Goal: Book appointment/travel/reservation

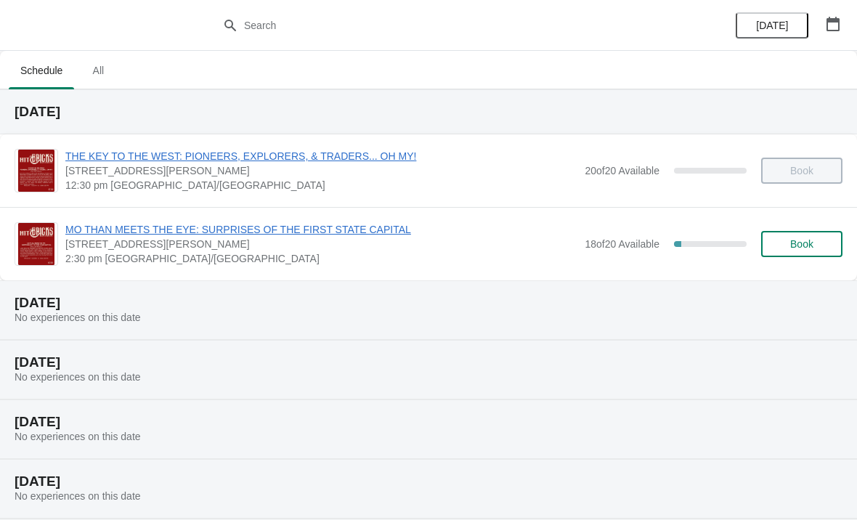
click at [810, 249] on span "Book" at bounding box center [802, 244] width 23 height 12
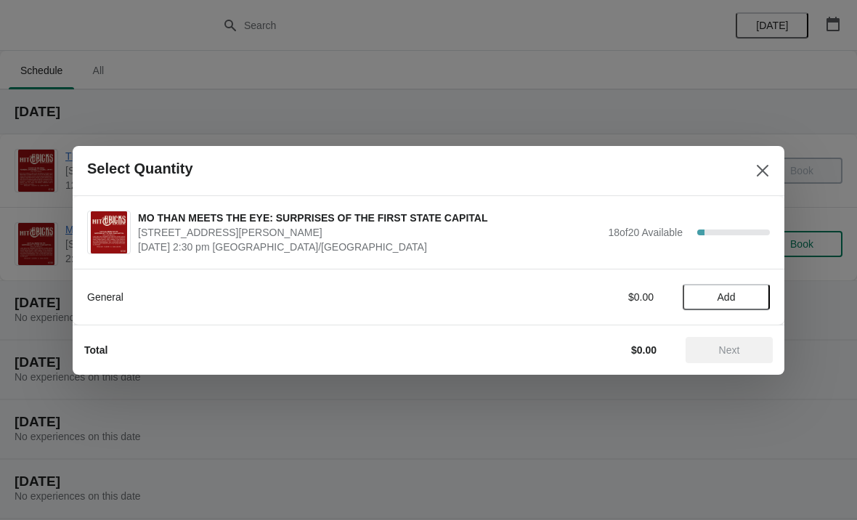
click at [737, 298] on span "Add" at bounding box center [726, 297] width 61 height 12
click at [754, 352] on span "Next" at bounding box center [730, 350] width 64 height 12
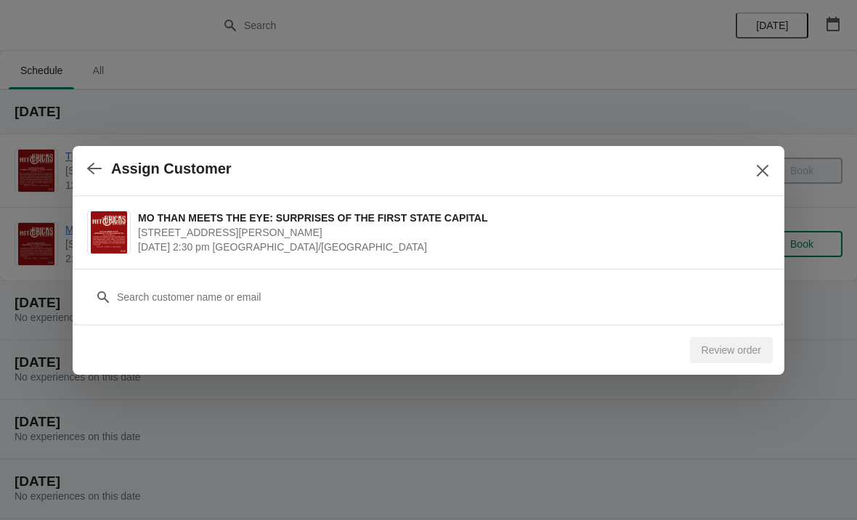
click at [767, 168] on icon "Close" at bounding box center [763, 171] width 15 height 15
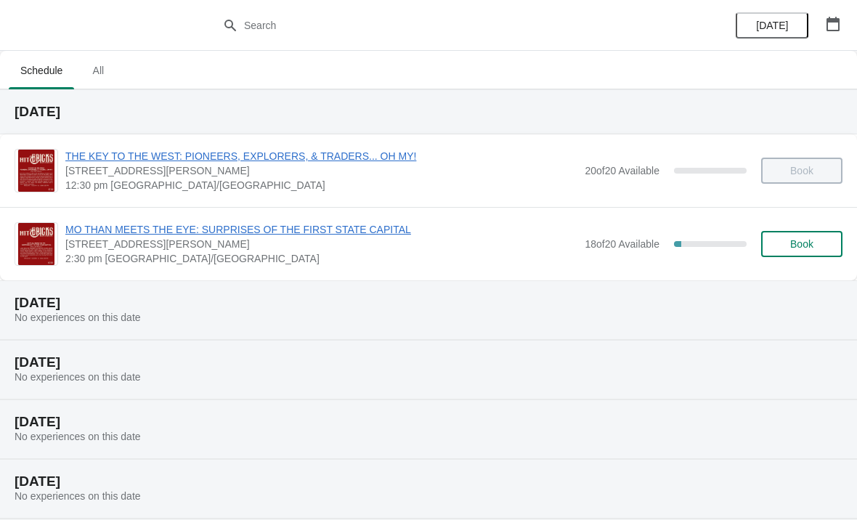
click at [811, 245] on span "Book" at bounding box center [802, 244] width 23 height 12
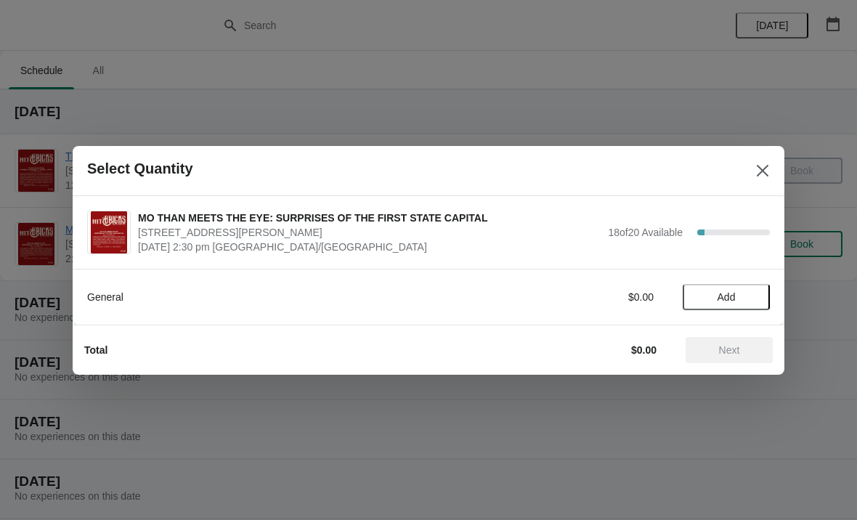
click at [731, 299] on span "Add" at bounding box center [727, 297] width 18 height 12
click at [757, 297] on icon at bounding box center [751, 296] width 15 height 15
click at [735, 349] on span "Next" at bounding box center [729, 350] width 21 height 12
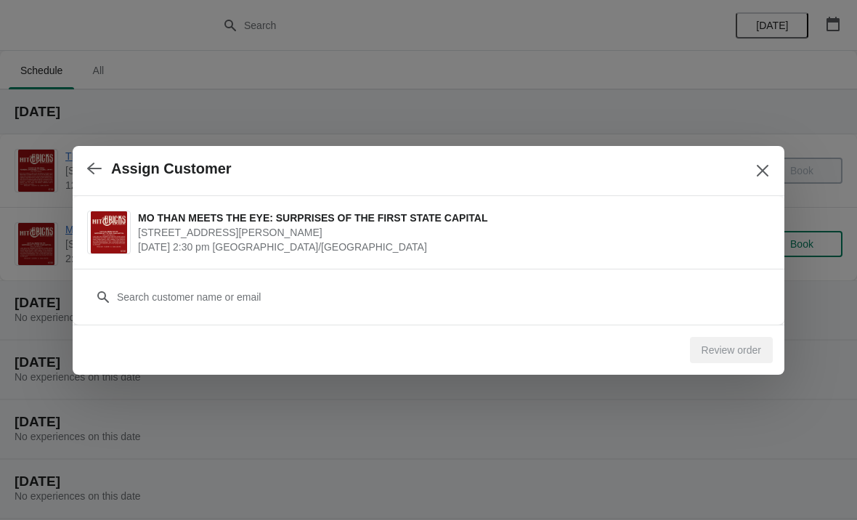
click at [190, 174] on h2 "Assign Customer" at bounding box center [171, 169] width 121 height 17
click at [102, 157] on button "button" at bounding box center [94, 169] width 26 height 28
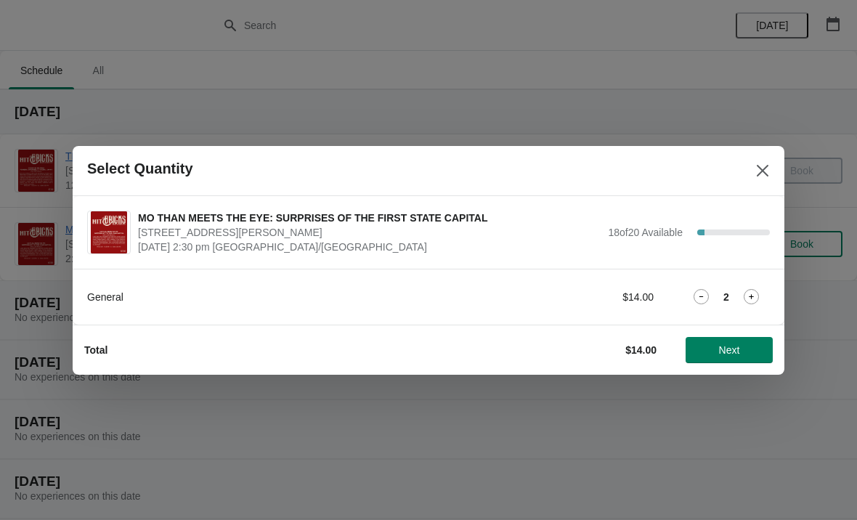
click at [733, 360] on button "Next" at bounding box center [729, 350] width 87 height 26
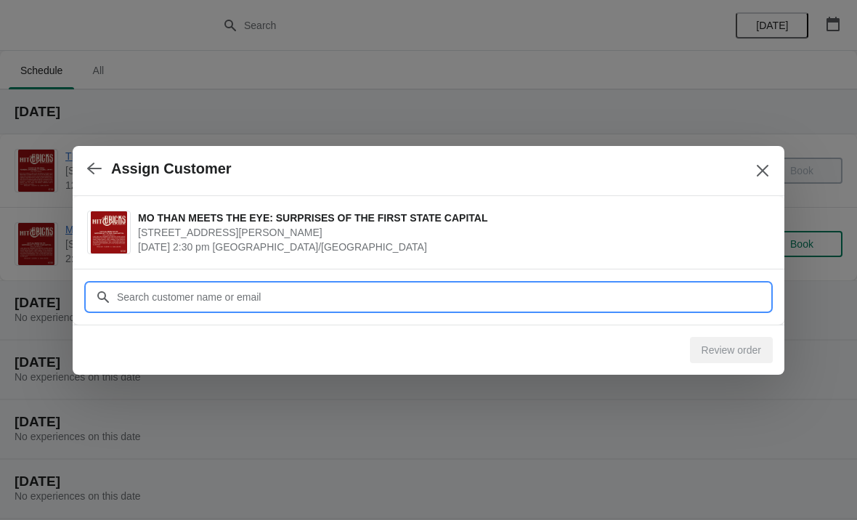
click at [281, 299] on input "Customer" at bounding box center [443, 297] width 654 height 26
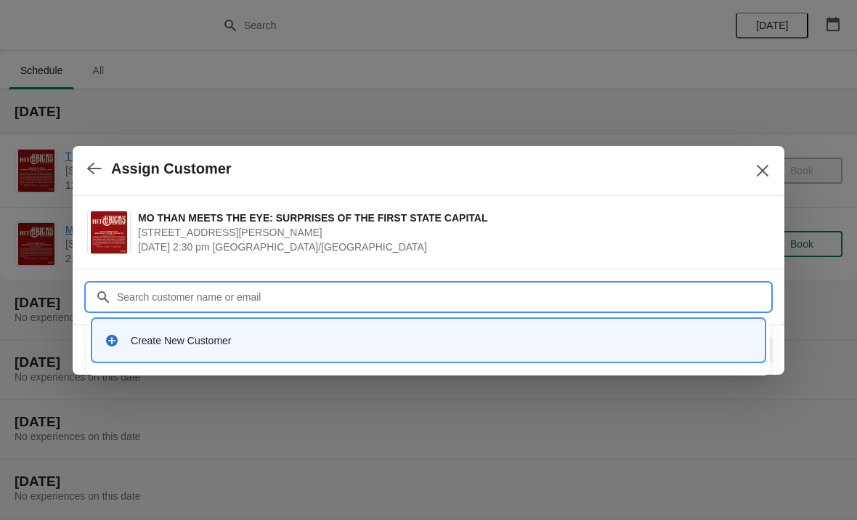
click at [191, 342] on div "Create New Customer" at bounding box center [442, 341] width 622 height 15
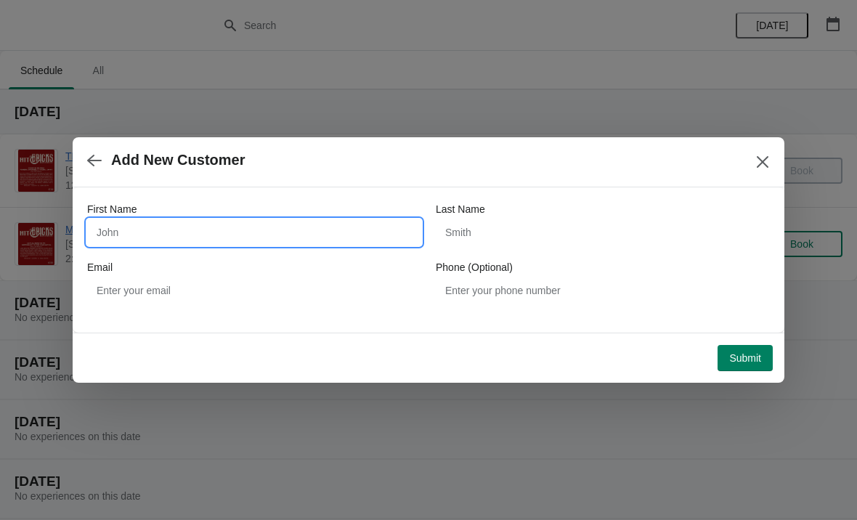
click at [169, 230] on input "First Name" at bounding box center [254, 232] width 334 height 26
type input "Mark"
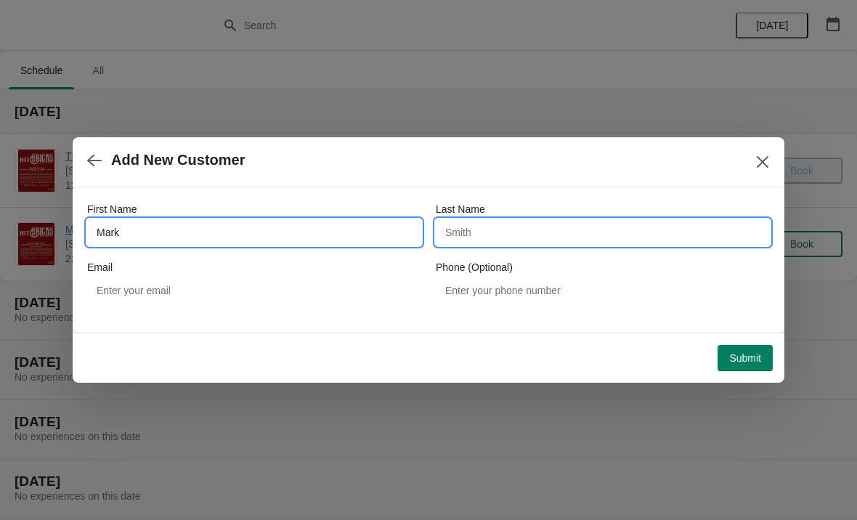
click at [512, 235] on input "Last Name" at bounding box center [603, 232] width 334 height 26
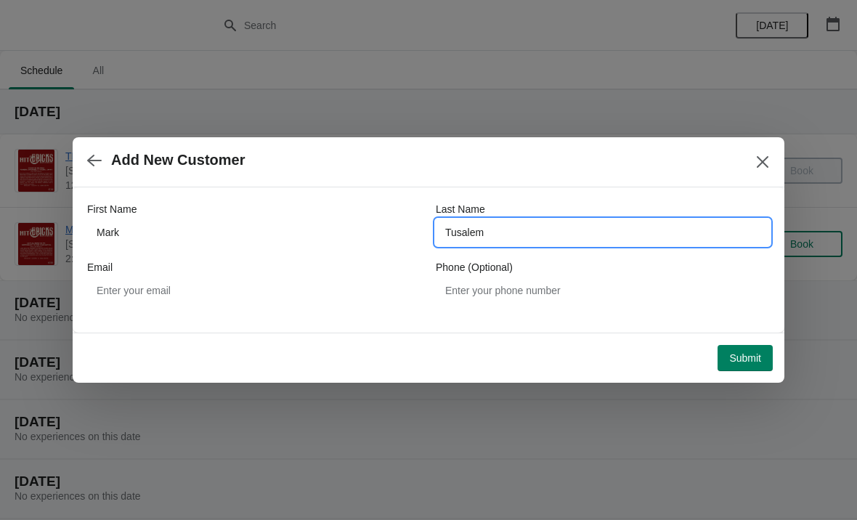
type input "Tusalem"
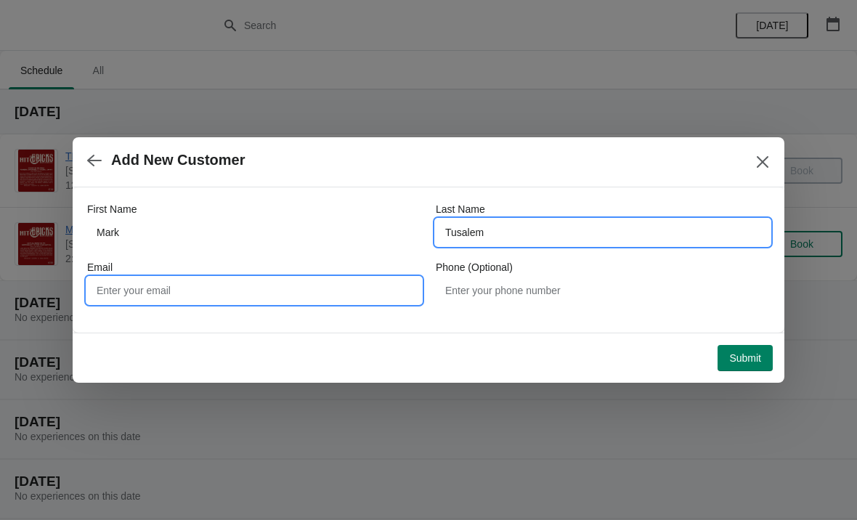
click at [148, 297] on input "Email" at bounding box center [254, 291] width 334 height 26
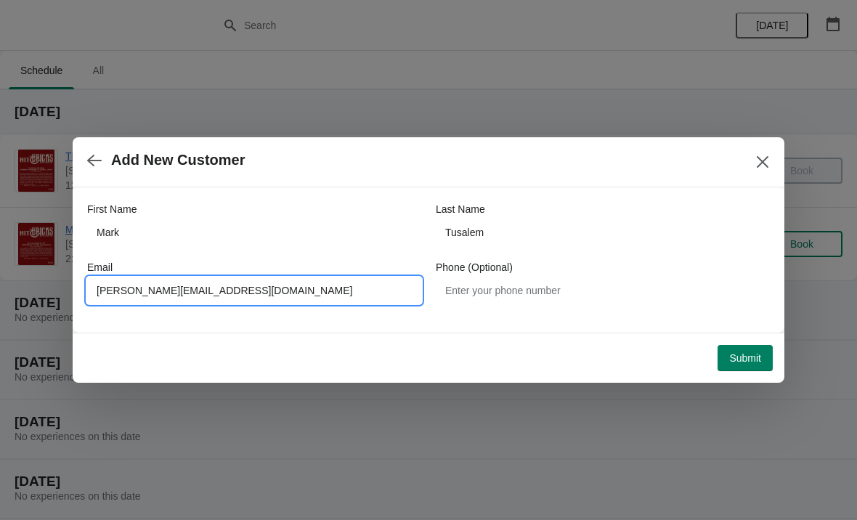
type input "[PERSON_NAME][EMAIL_ADDRESS][DOMAIN_NAME]"
click at [748, 359] on span "Submit" at bounding box center [746, 358] width 32 height 12
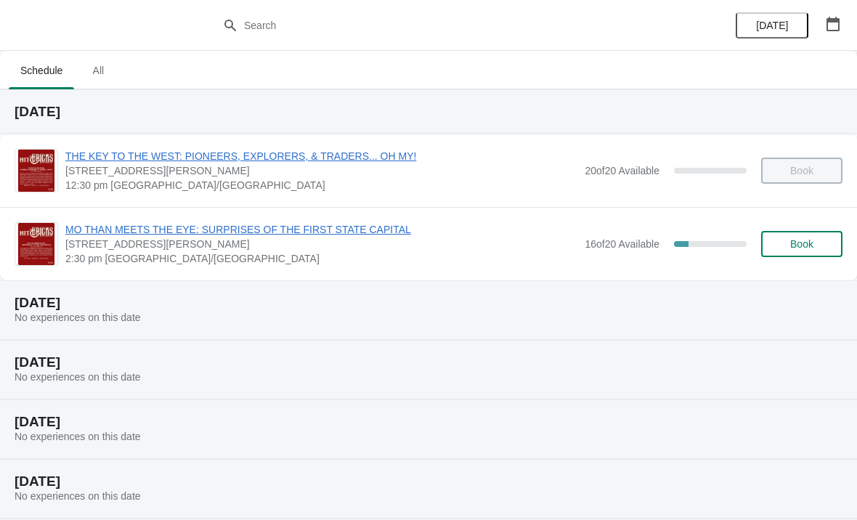
click at [809, 246] on span "Book" at bounding box center [802, 244] width 23 height 12
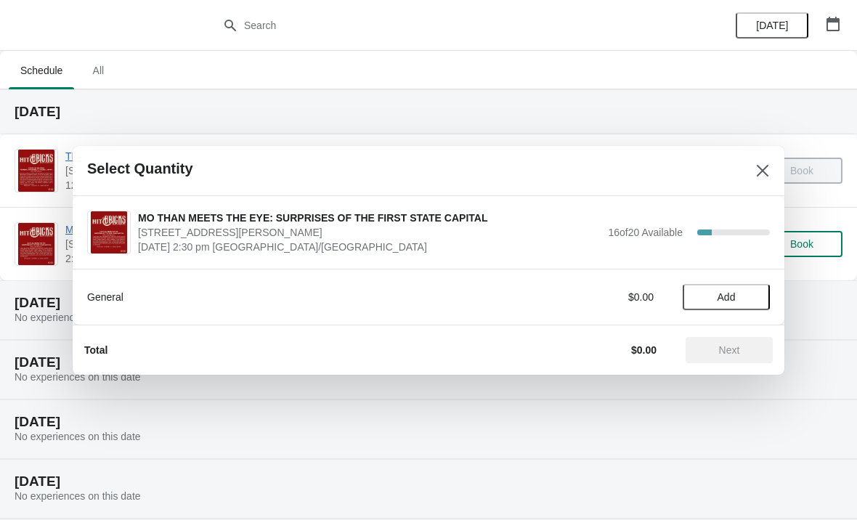
click at [744, 295] on span "Add" at bounding box center [726, 297] width 61 height 12
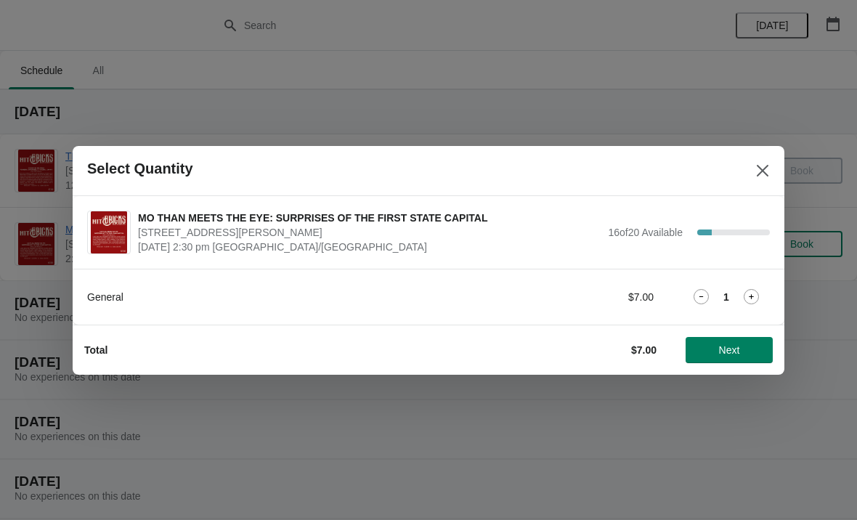
click at [759, 294] on icon at bounding box center [751, 296] width 15 height 15
click at [742, 352] on span "Next" at bounding box center [730, 350] width 64 height 12
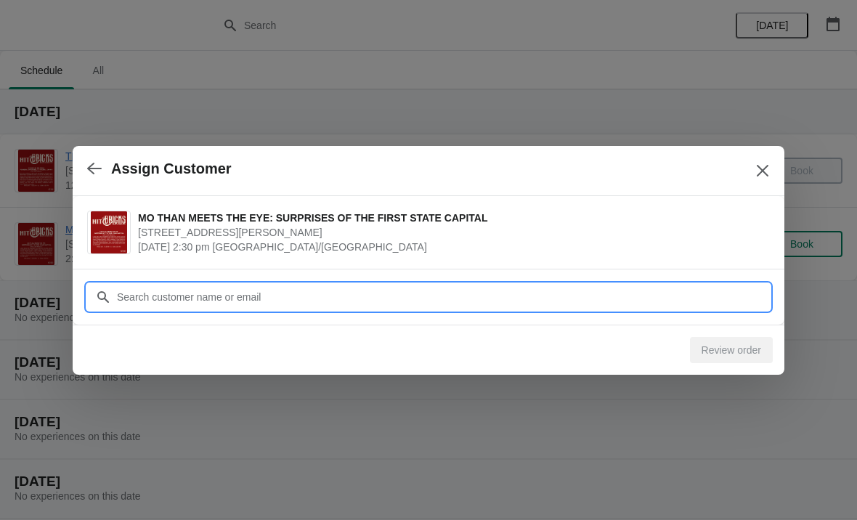
click at [257, 290] on input "Customer" at bounding box center [443, 297] width 654 height 26
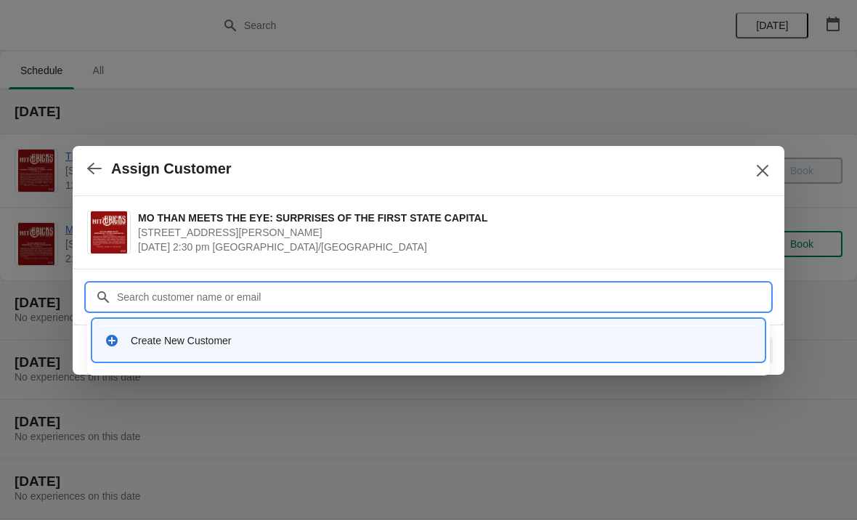
click at [165, 346] on div "Create New Customer" at bounding box center [442, 341] width 622 height 15
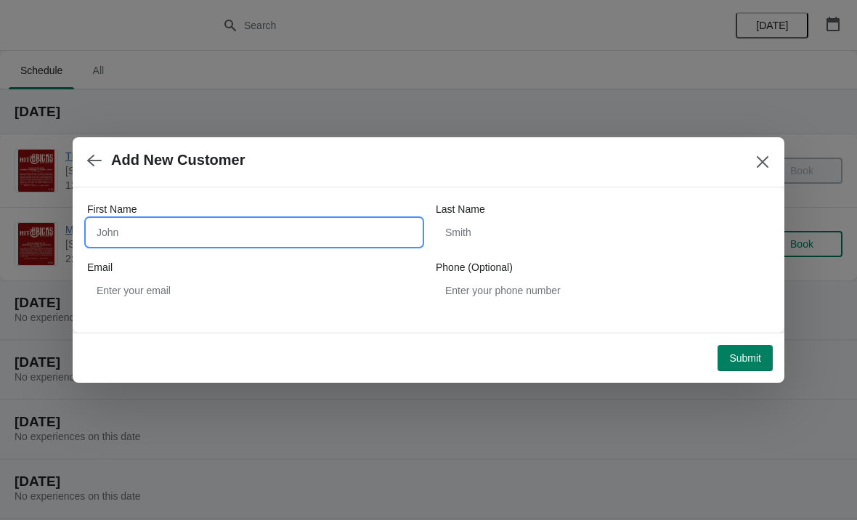
click at [143, 227] on input "First Name" at bounding box center [254, 232] width 334 height 26
type input "[PERSON_NAME]"
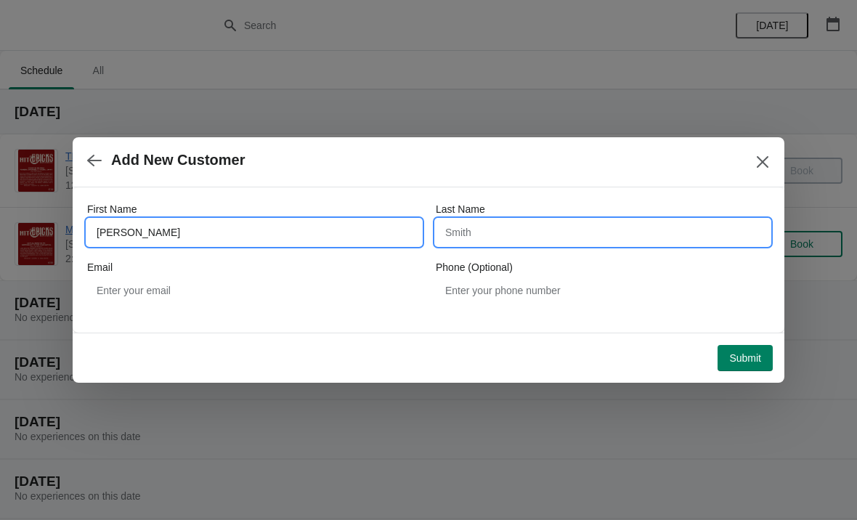
click at [489, 235] on input "Last Name" at bounding box center [603, 232] width 334 height 26
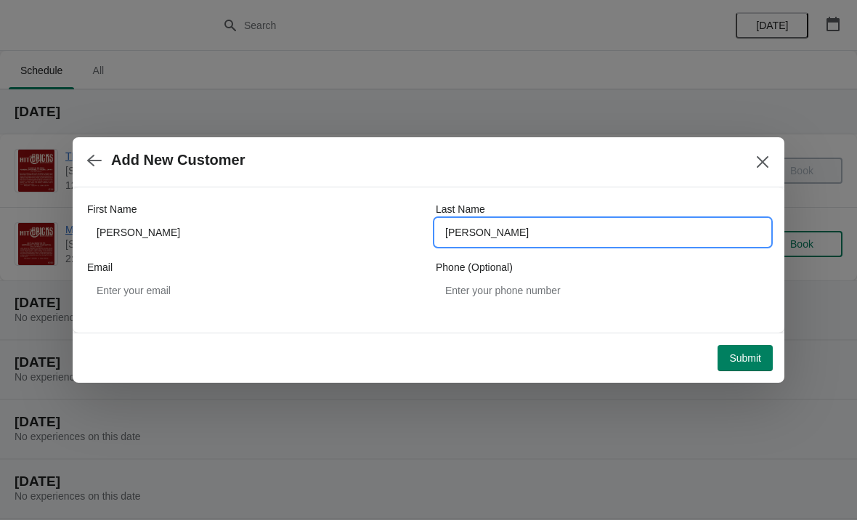
type input "[PERSON_NAME]"
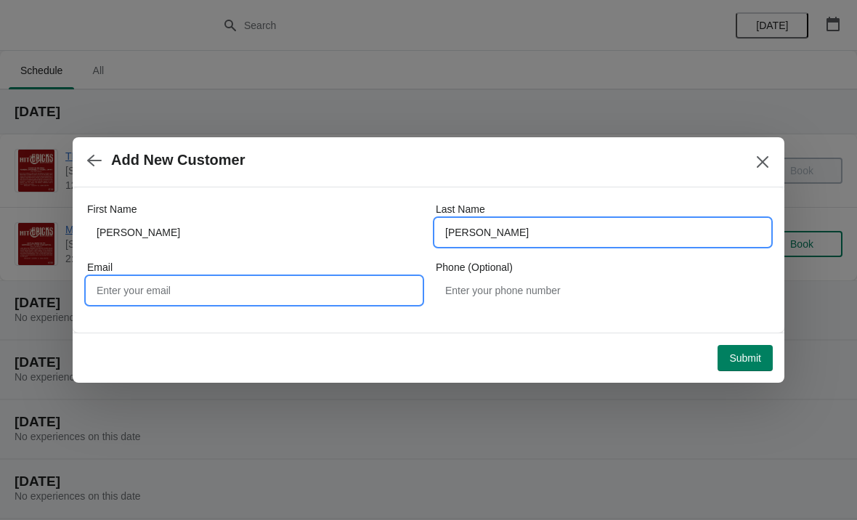
click at [185, 291] on input "Email" at bounding box center [254, 291] width 334 height 26
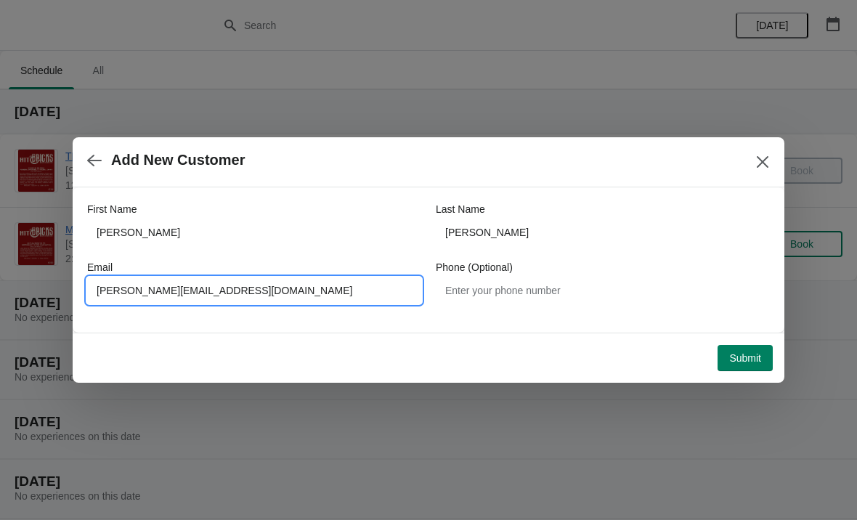
type input "[PERSON_NAME][EMAIL_ADDRESS][DOMAIN_NAME]"
click at [754, 355] on span "Submit" at bounding box center [746, 358] width 32 height 12
